Goal: Book appointment/travel/reservation

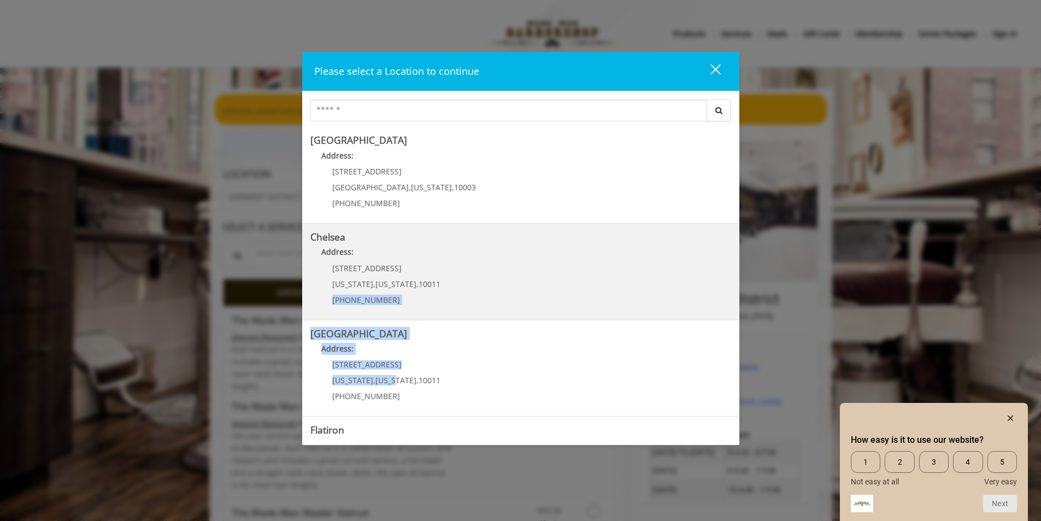
drag, startPoint x: 391, startPoint y: 373, endPoint x: 542, endPoint y: 254, distance: 192.6
click at [549, 278] on div "Greenwich Village Address: 60 E 8th St Manhattan , New York , 10003 (212) 598-1…" at bounding box center [520, 283] width 437 height 313
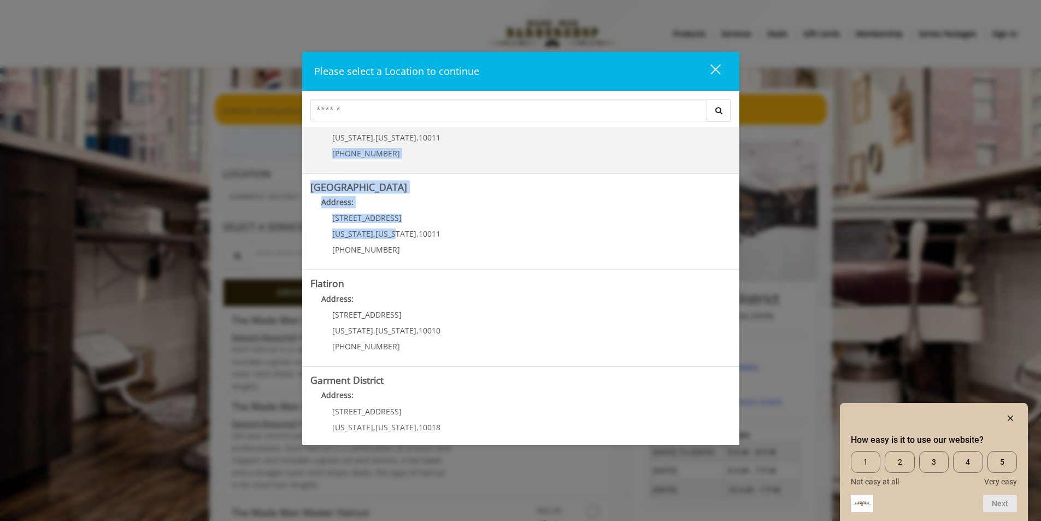
scroll to position [170, 0]
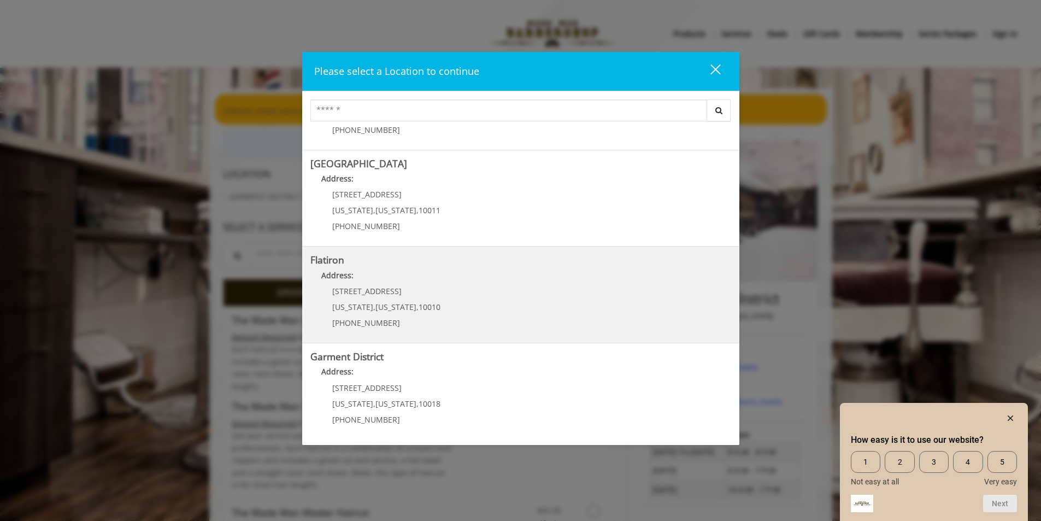
click at [422, 296] on div "10 E 23rd St New York , New York , 10010 (917) 475-1765" at bounding box center [378, 311] width 136 height 48
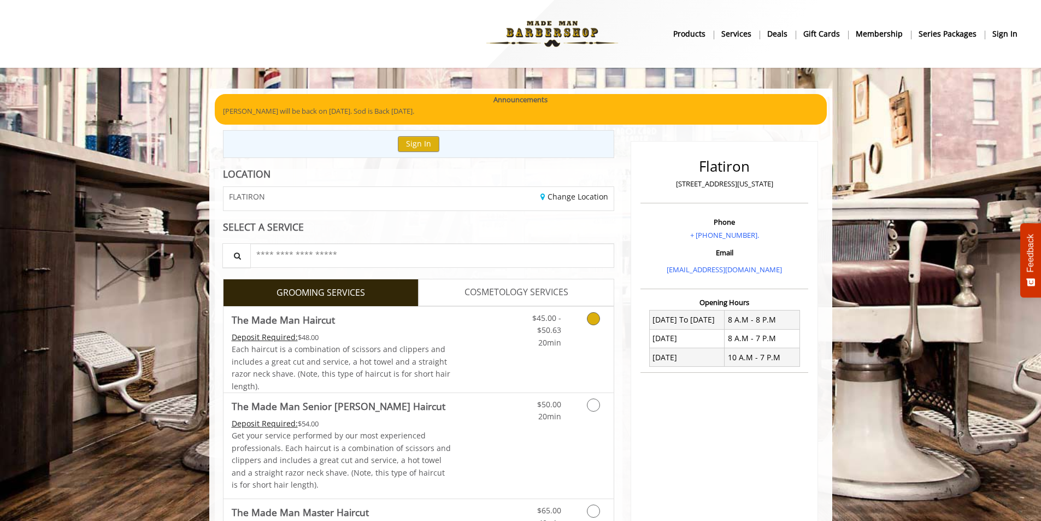
click at [437, 330] on link "The Made Man Haircut Deposit Required: $48.00 Each haircut is a combination of …" at bounding box center [342, 350] width 220 height 86
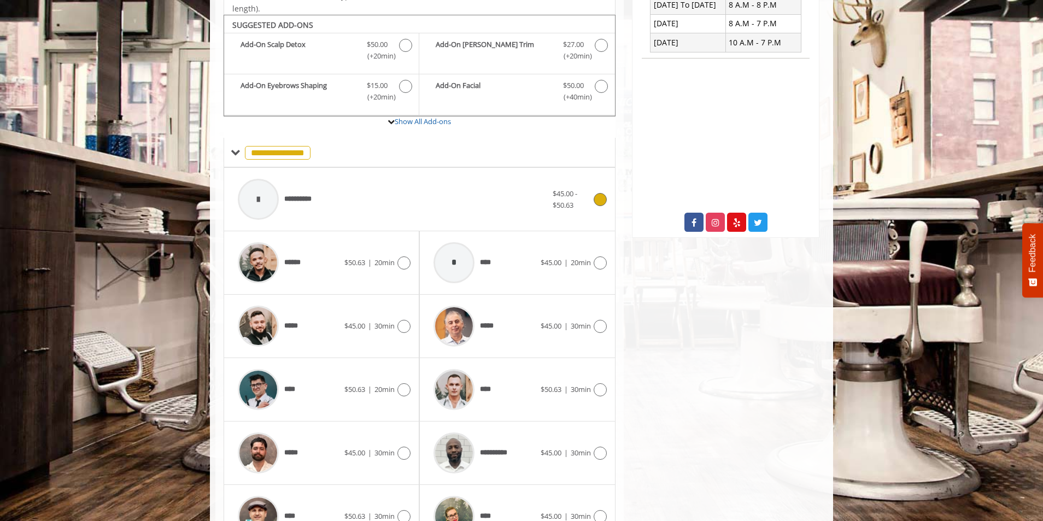
scroll to position [380, 0]
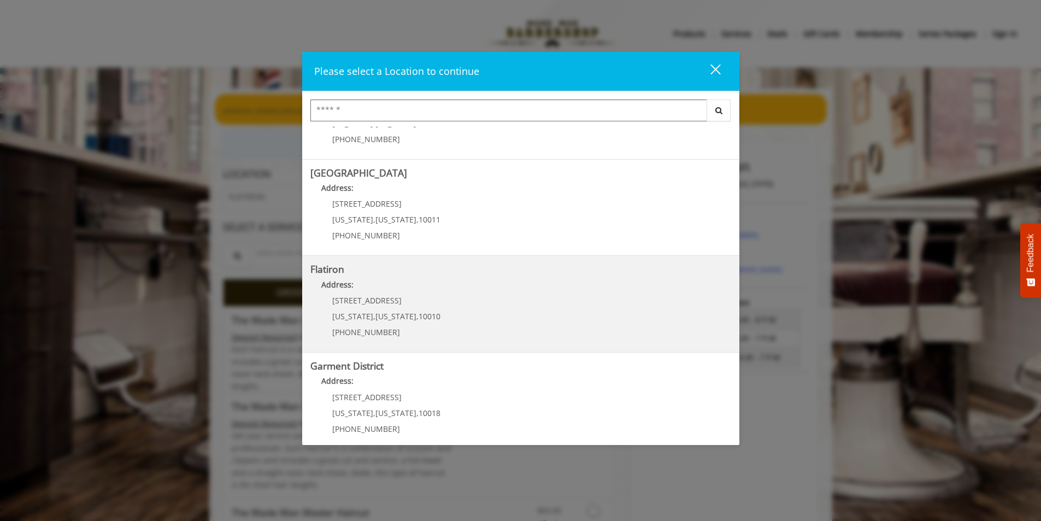
scroll to position [170, 0]
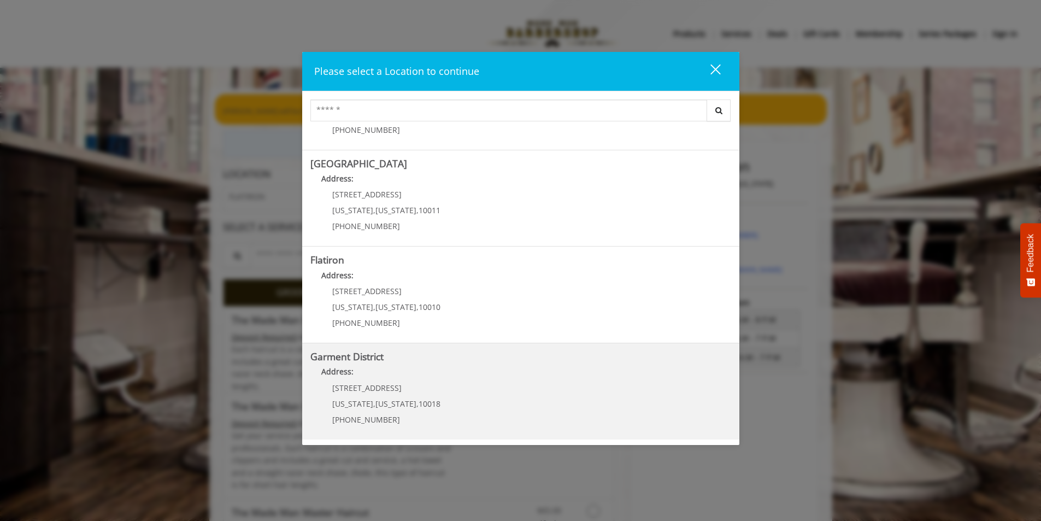
click at [398, 392] on div "[STREET_ADDRESS][US_STATE][US_STATE] (212) 997-4247" at bounding box center [378, 408] width 136 height 48
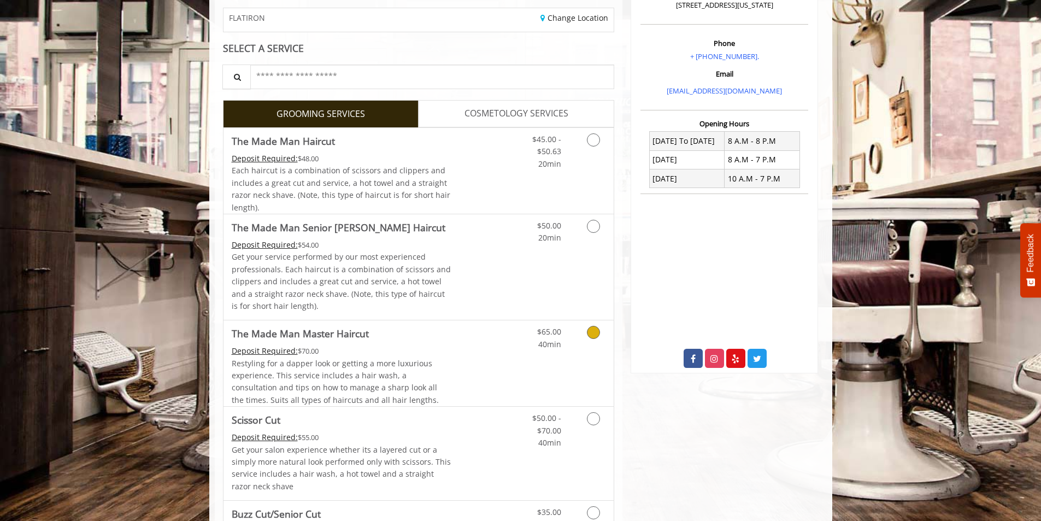
scroll to position [383, 0]
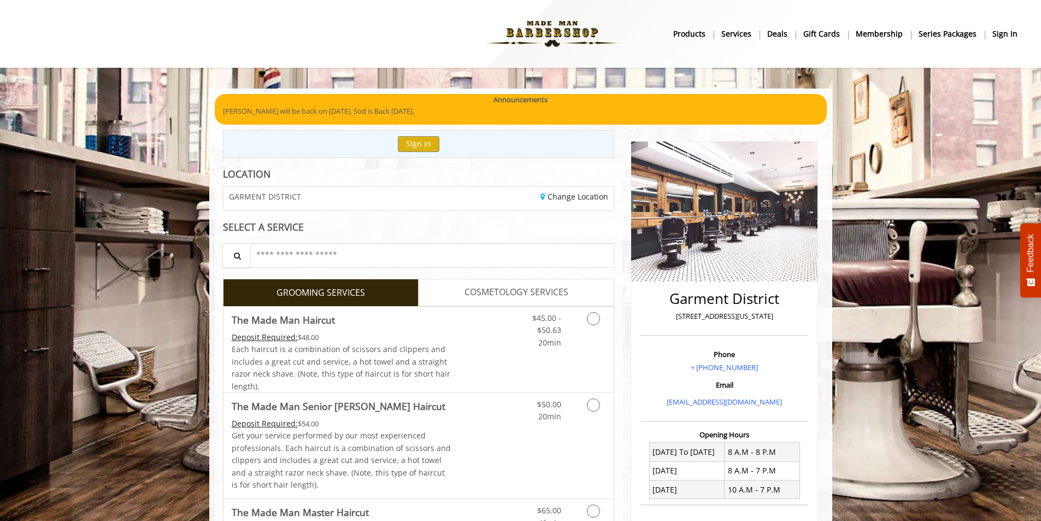
click at [365, 348] on span "Each haircut is a combination of scissors and clippers and includes a great cut…" at bounding box center [341, 367] width 219 height 47
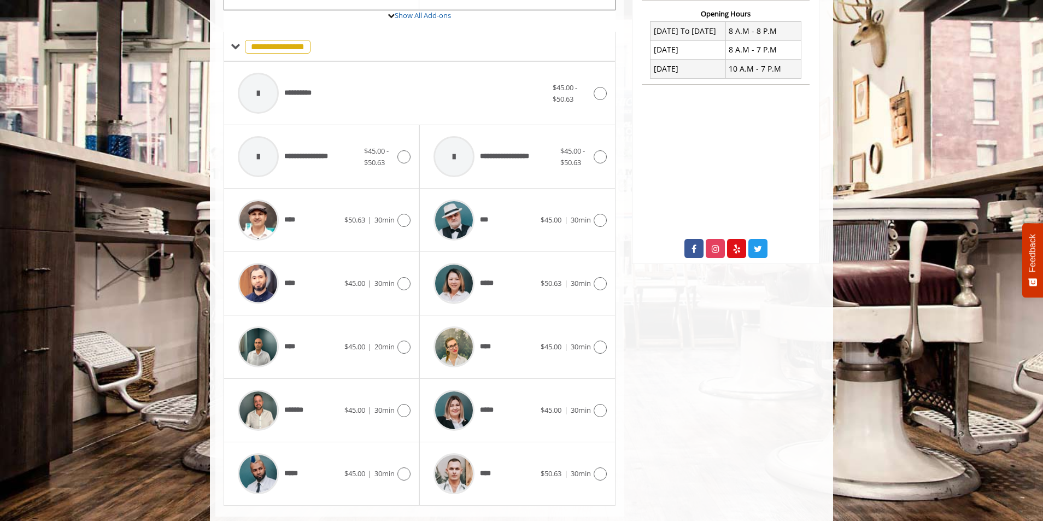
scroll to position [444, 0]
